Goal: Understand process/instructions: Learn about a topic

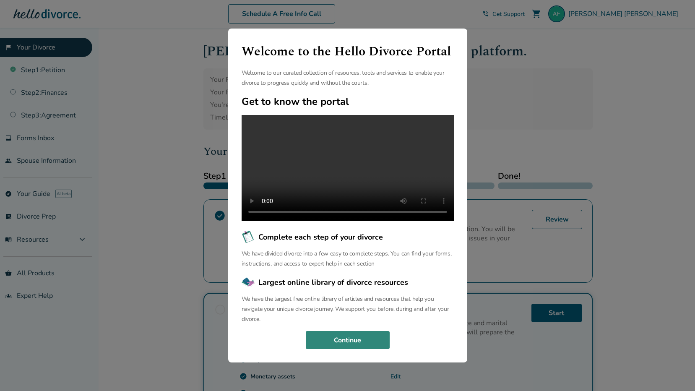
click at [376, 345] on button "Continue" at bounding box center [348, 340] width 84 height 18
